Goal: Task Accomplishment & Management: Manage account settings

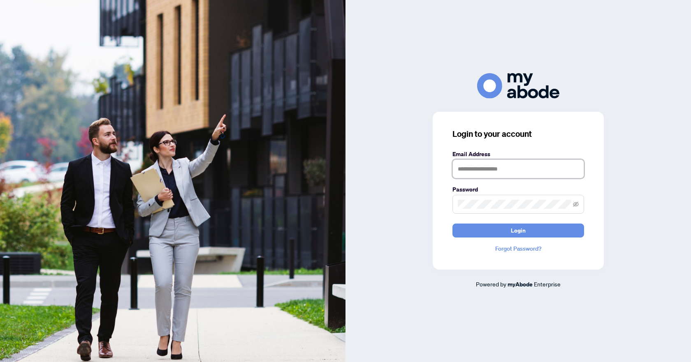
type input "**********"
click at [488, 233] on button "Login" at bounding box center [518, 231] width 132 height 14
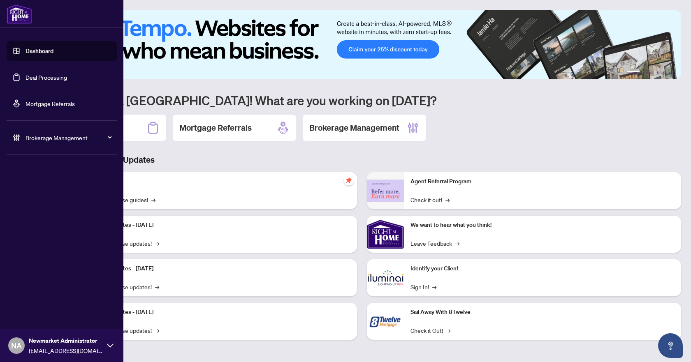
click at [50, 79] on link "Deal Processing" at bounding box center [47, 77] width 42 height 7
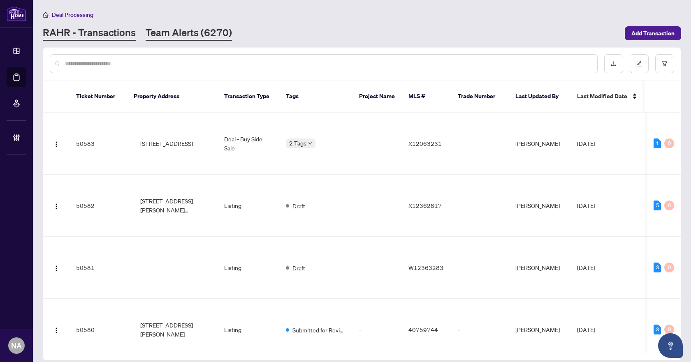
click at [213, 31] on link "Team Alerts (6270)" at bounding box center [189, 33] width 86 height 15
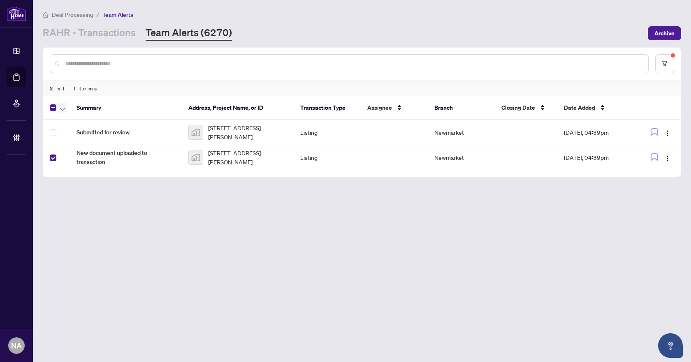
click at [65, 107] on button "button" at bounding box center [62, 108] width 9 height 10
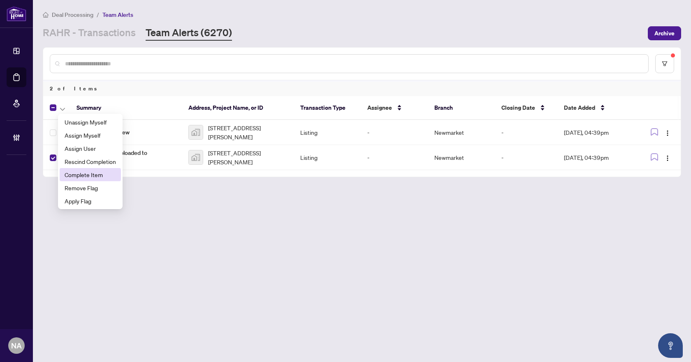
click at [98, 179] on li "Complete Item" at bounding box center [90, 174] width 61 height 13
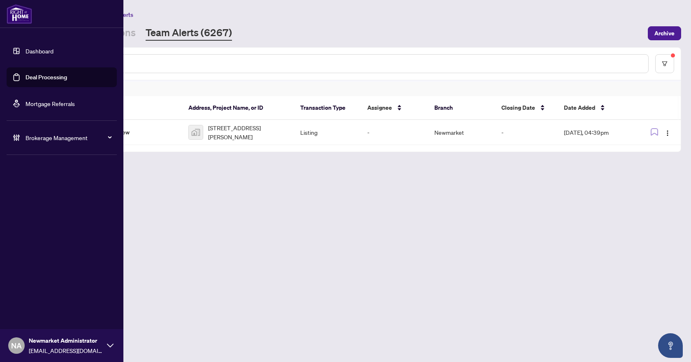
click at [26, 137] on span "Brokerage Management" at bounding box center [69, 137] width 86 height 9
click at [44, 196] on link "Manage Agents" at bounding box center [37, 196] width 41 height 7
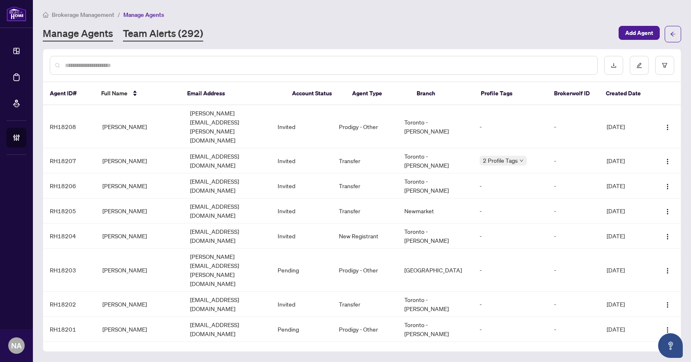
click at [172, 37] on link "Team Alerts (292)" at bounding box center [163, 34] width 80 height 15
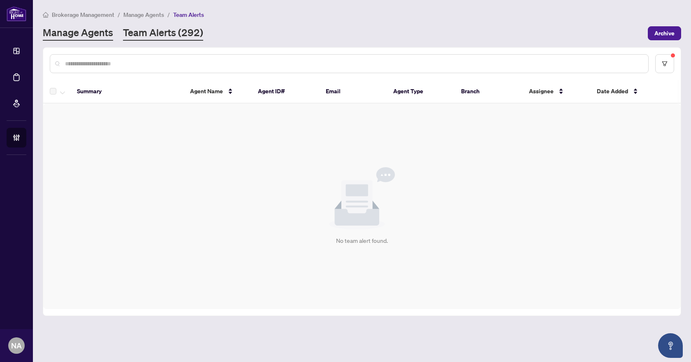
click at [96, 39] on link "Manage Agents" at bounding box center [78, 33] width 70 height 15
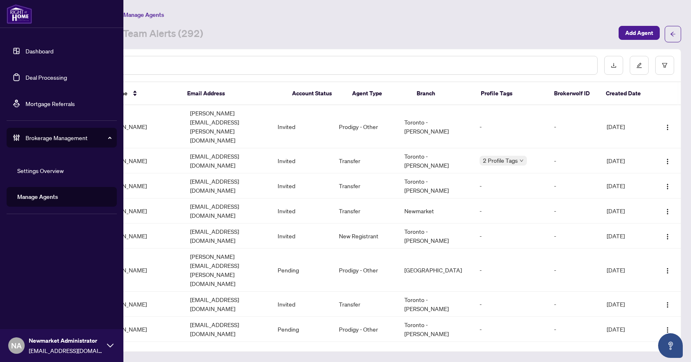
click at [26, 74] on link "Deal Processing" at bounding box center [47, 77] width 42 height 7
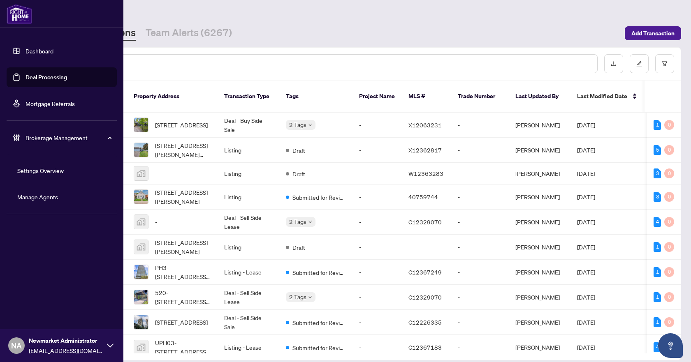
click at [62, 80] on link "Deal Processing" at bounding box center [47, 77] width 42 height 7
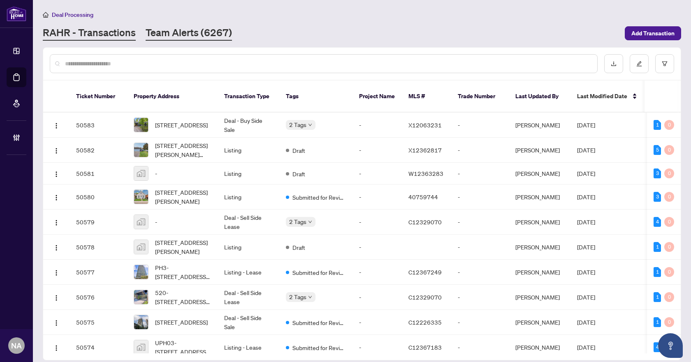
click at [176, 28] on link "Team Alerts (6267)" at bounding box center [189, 33] width 86 height 15
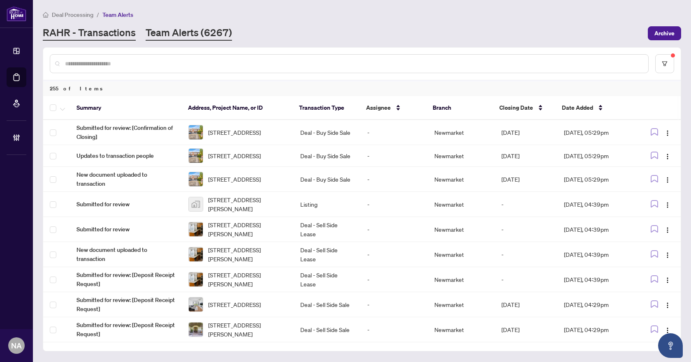
click at [96, 34] on link "RAHR - Transactions" at bounding box center [89, 33] width 93 height 15
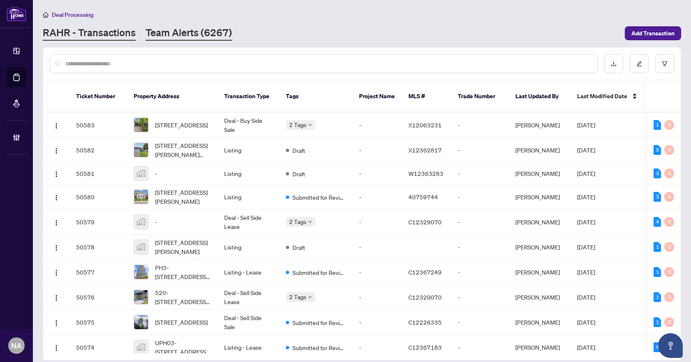
click at [186, 35] on link "Team Alerts (6267)" at bounding box center [189, 33] width 86 height 15
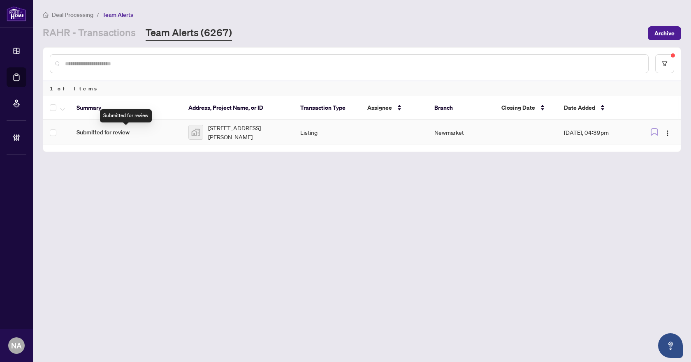
click at [114, 134] on span "Submitted for review" at bounding box center [126, 132] width 99 height 9
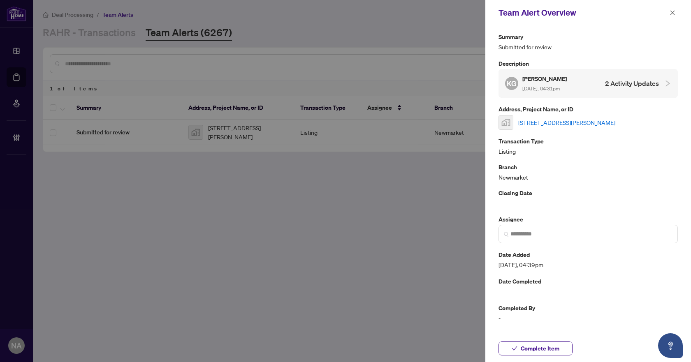
click at [568, 125] on link "[STREET_ADDRESS][PERSON_NAME]" at bounding box center [566, 122] width 97 height 9
click at [671, 14] on icon "close" at bounding box center [673, 13] width 6 height 6
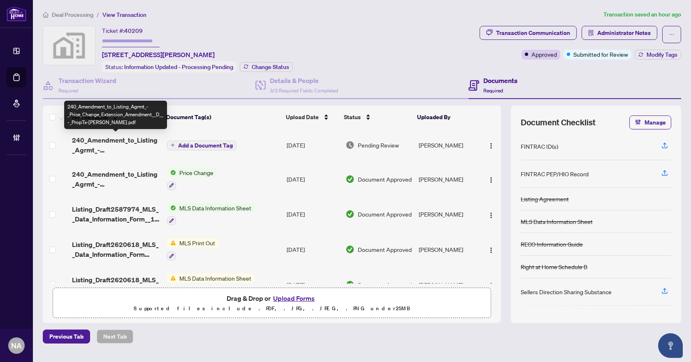
click at [104, 140] on span "240_Amendment_to_Listing_Agrmt_-_Price_Change_Extension_Amendment__D__-_PropTx-…" at bounding box center [116, 145] width 88 height 20
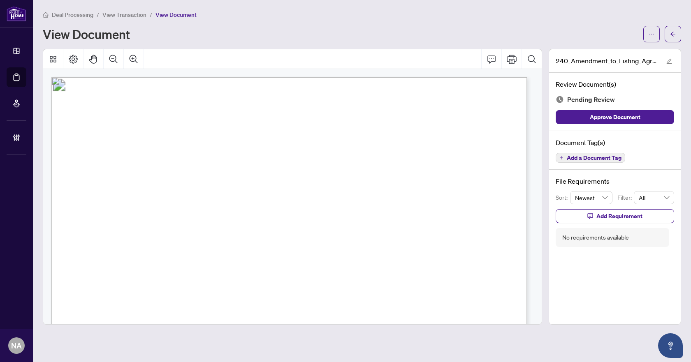
click at [596, 160] on span "Add a Document Tag" at bounding box center [594, 158] width 55 height 6
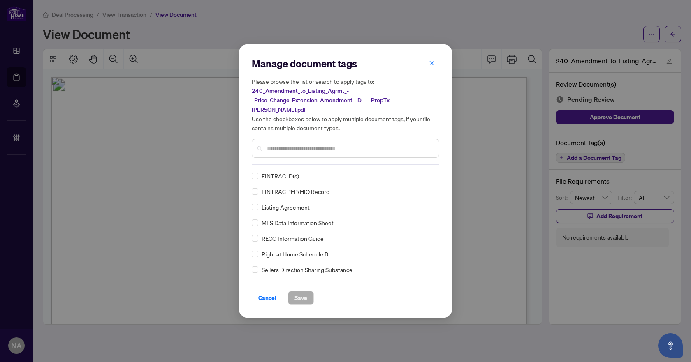
click at [313, 144] on input "text" at bounding box center [349, 148] width 165 height 9
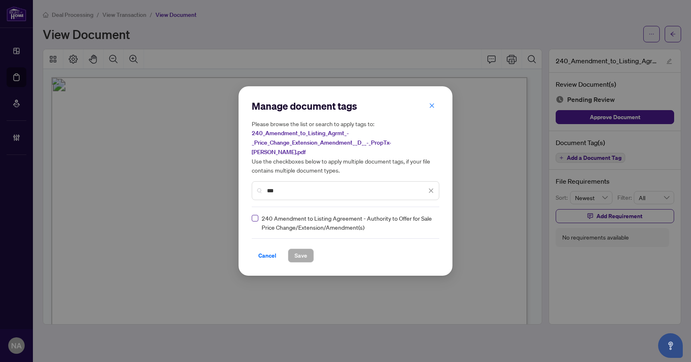
type input "***"
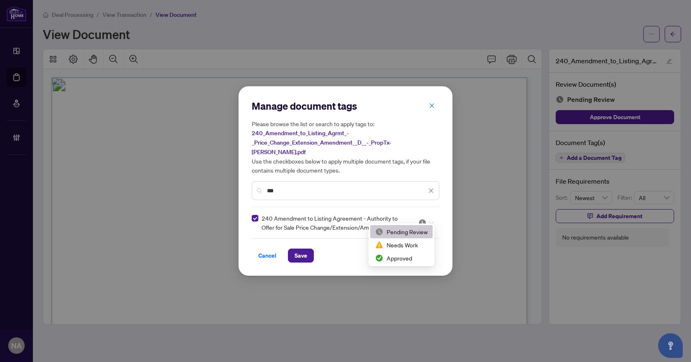
click at [428, 221] on div at bounding box center [426, 223] width 16 height 8
click at [405, 258] on div "Approved" at bounding box center [401, 258] width 53 height 9
click at [296, 257] on span "Save" at bounding box center [301, 255] width 13 height 13
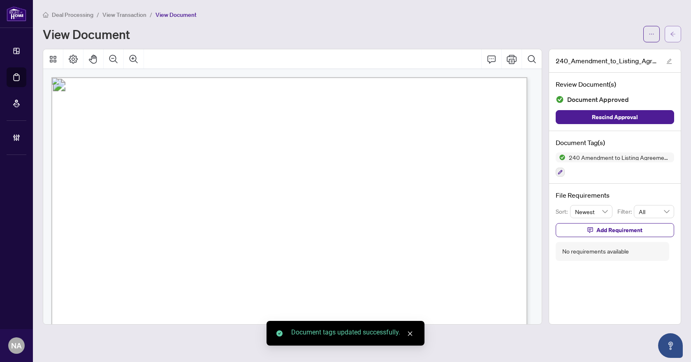
click at [673, 38] on span "button" at bounding box center [673, 34] width 6 height 13
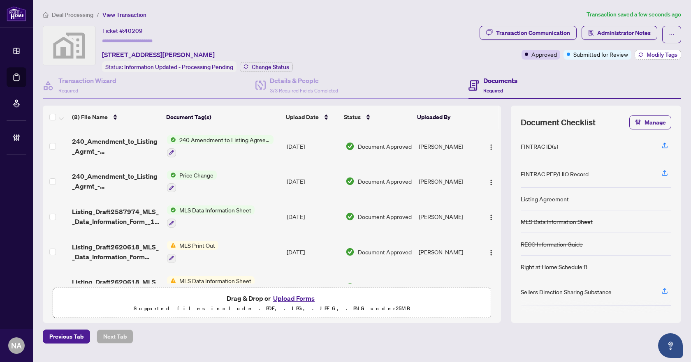
click at [656, 54] on span "Modify Tags" at bounding box center [662, 55] width 31 height 6
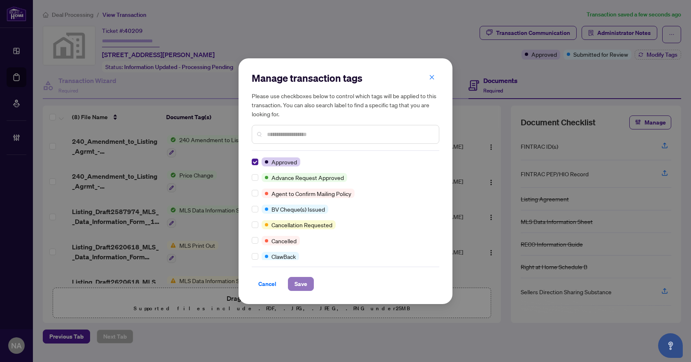
click at [304, 282] on span "Save" at bounding box center [301, 284] width 13 height 13
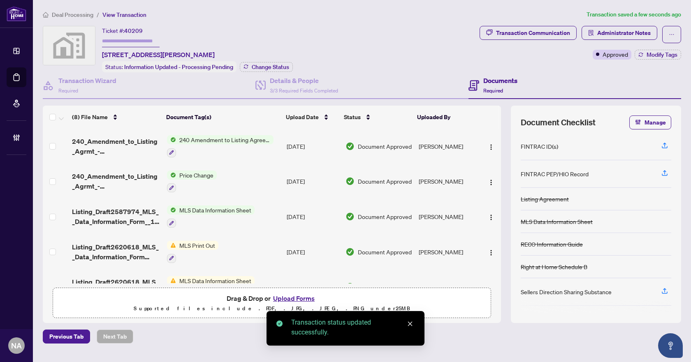
click at [88, 14] on span "Deal Processing" at bounding box center [73, 14] width 42 height 7
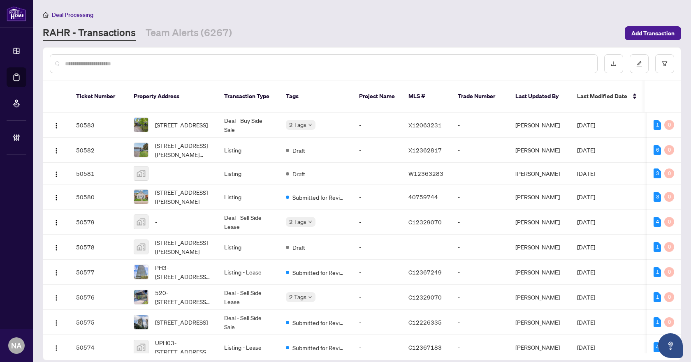
click at [194, 25] on div "Deal Processing [PERSON_NAME] - Transactions Team Alerts (6267) Add Transaction" at bounding box center [362, 25] width 638 height 31
click at [192, 29] on link "Team Alerts (6267)" at bounding box center [189, 33] width 86 height 15
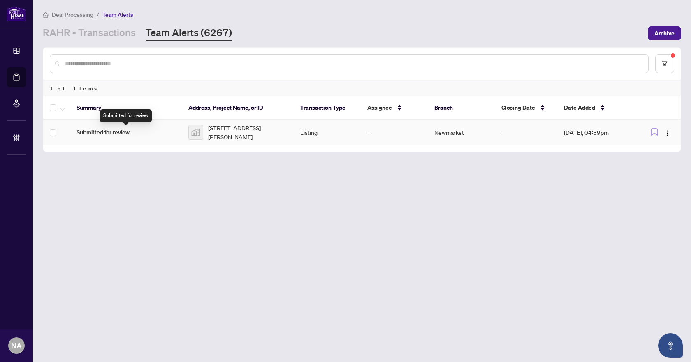
click at [97, 135] on span "Submitted for review" at bounding box center [126, 132] width 99 height 9
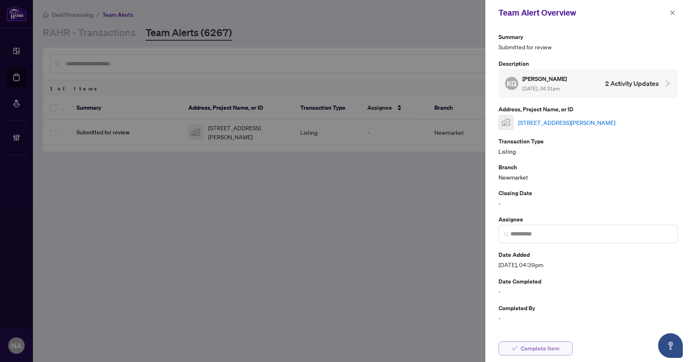
click at [542, 351] on span "Complete Item" at bounding box center [540, 348] width 39 height 13
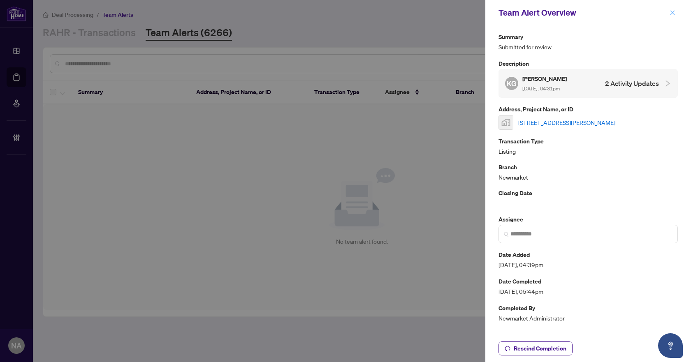
click at [673, 14] on icon "close" at bounding box center [673, 13] width 6 height 6
